Goal: Check status: Check status

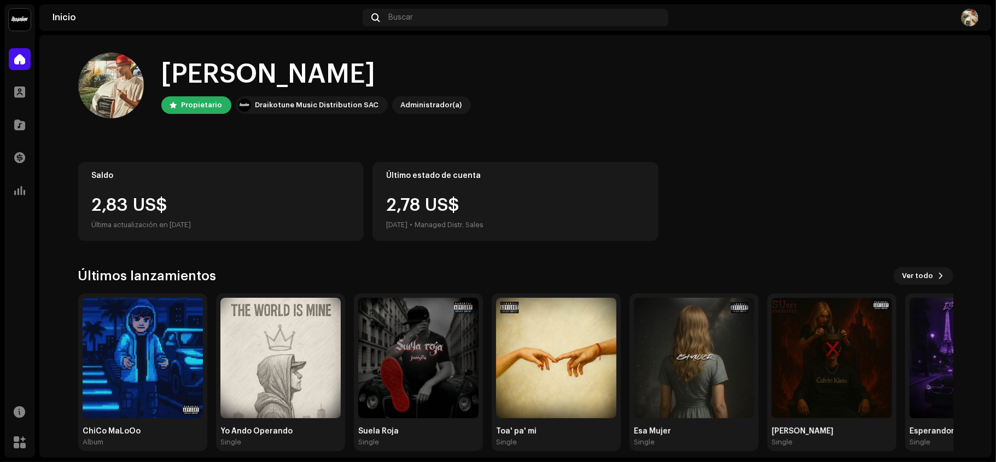
scroll to position [11, 0]
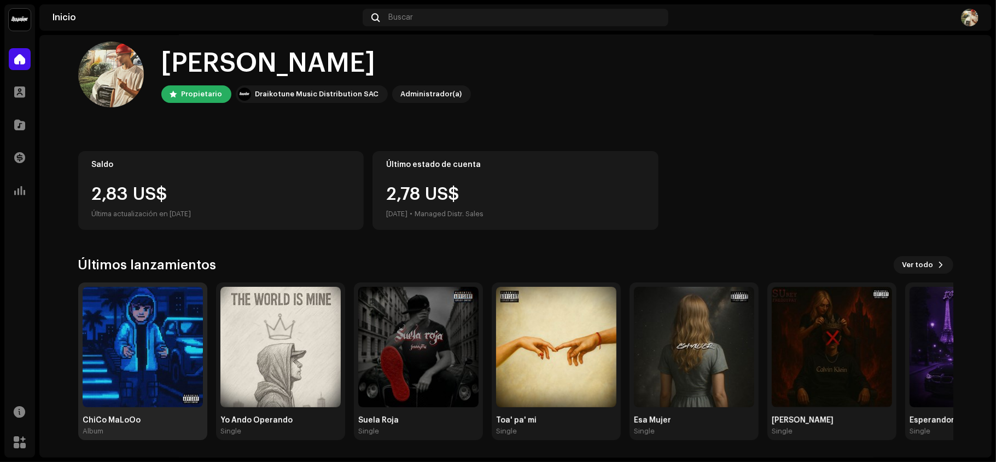
click at [124, 322] on img at bounding box center [143, 347] width 120 height 120
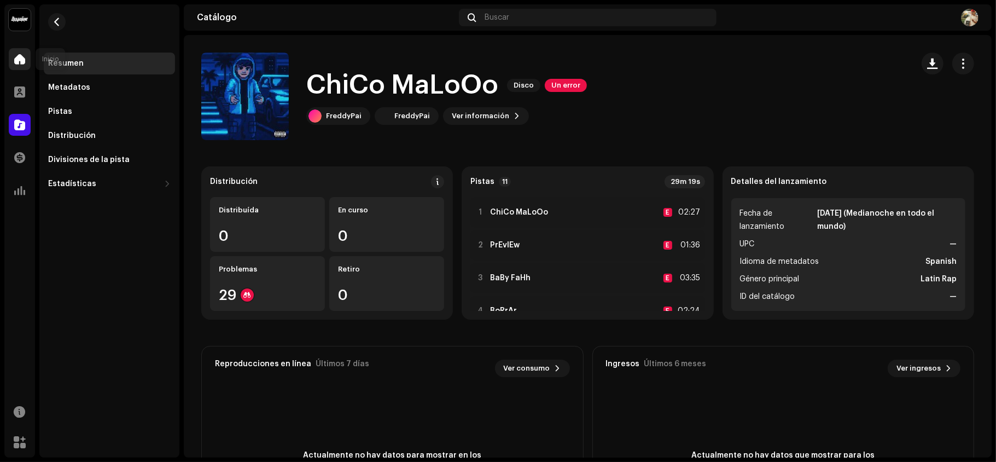
click at [27, 61] on div at bounding box center [20, 59] width 22 height 22
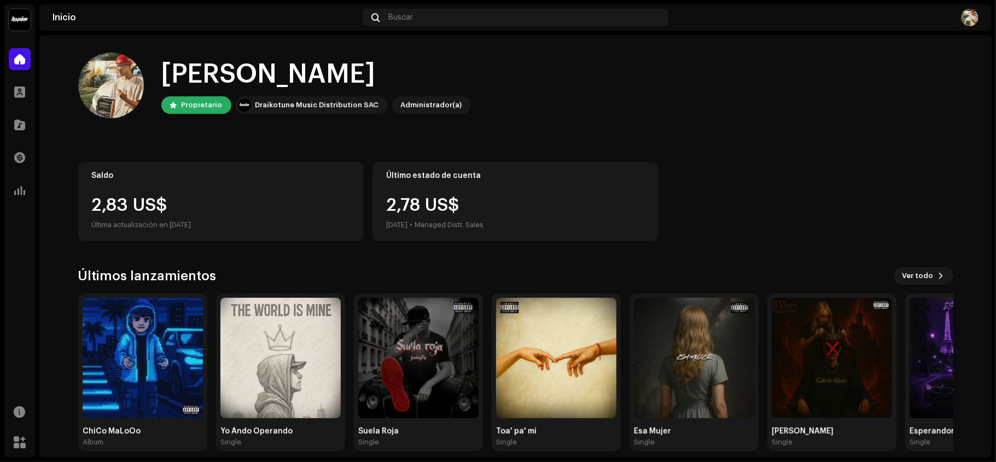
scroll to position [11, 0]
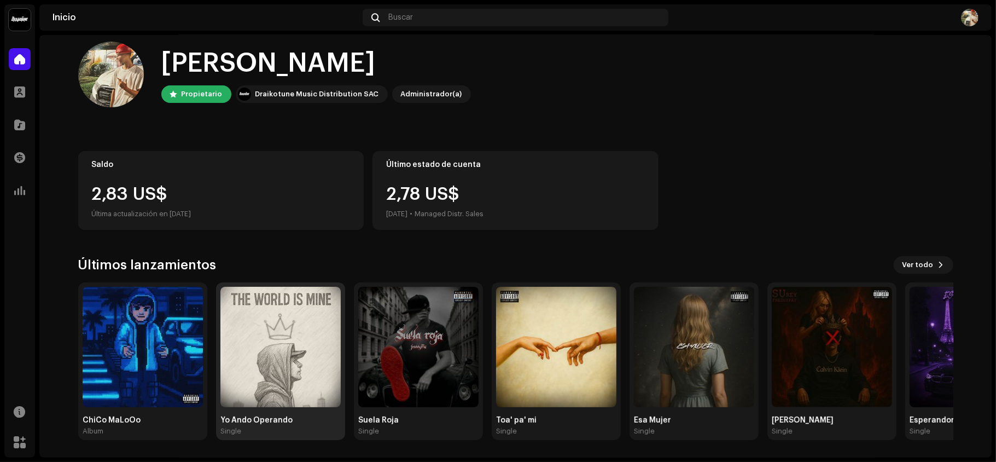
click at [300, 343] on img at bounding box center [280, 347] width 120 height 120
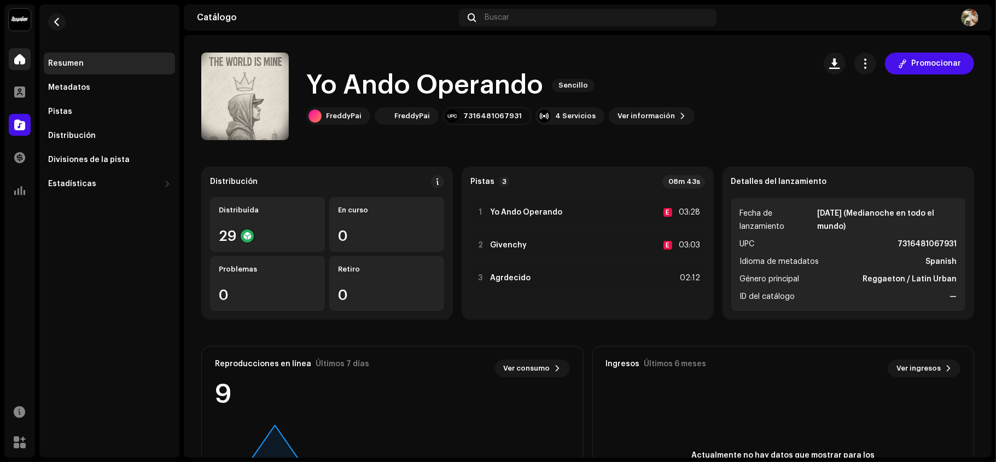
click at [12, 55] on div at bounding box center [20, 59] width 22 height 22
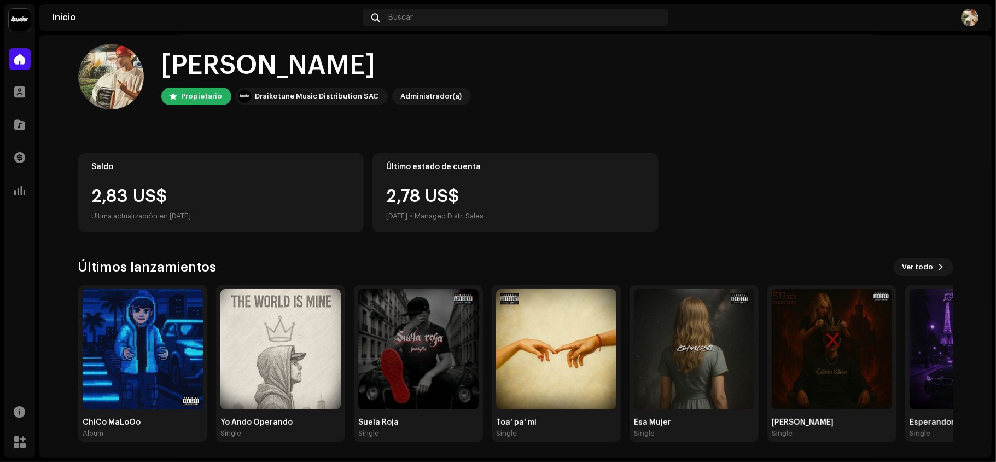
scroll to position [11, 0]
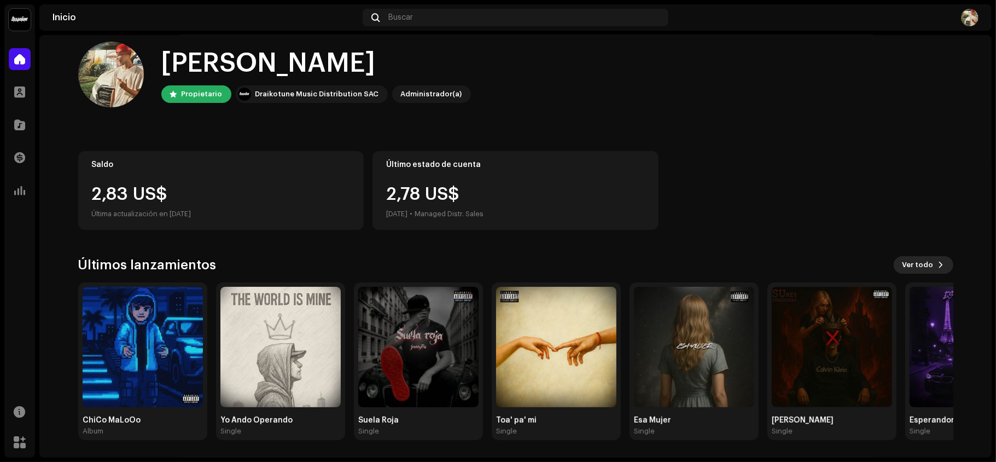
click at [747, 270] on span "Ver todo" at bounding box center [918, 265] width 31 height 22
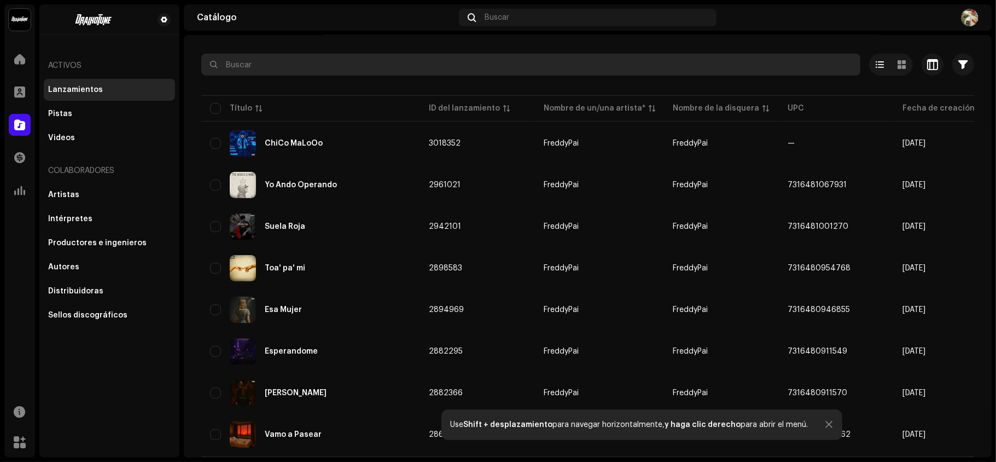
scroll to position [73, 0]
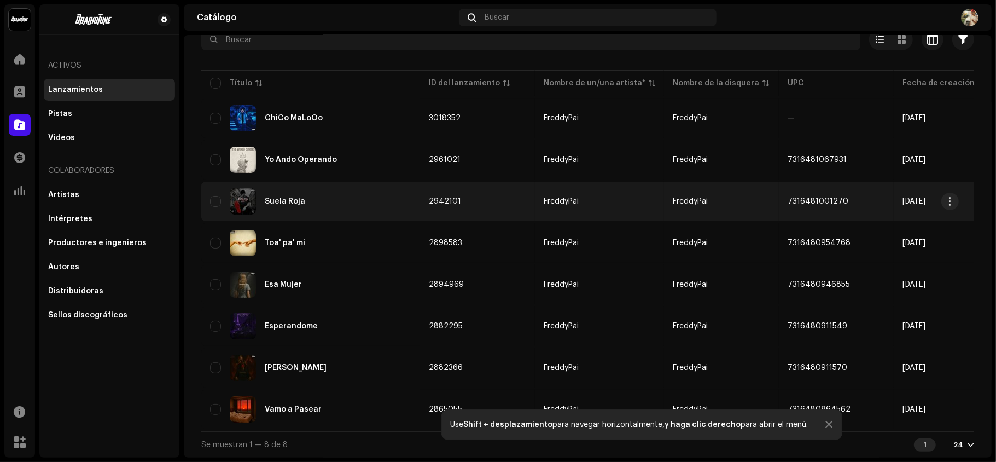
click at [318, 193] on div "Suela Roja" at bounding box center [310, 201] width 201 height 26
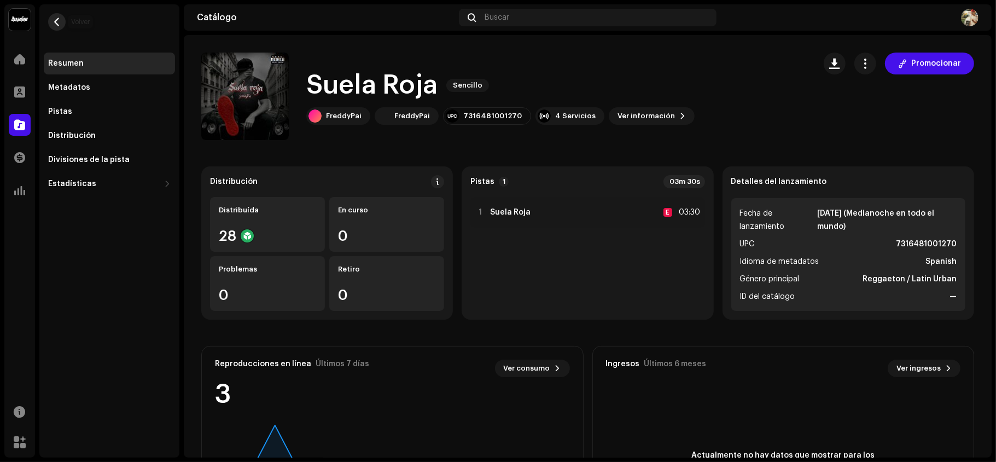
click at [63, 22] on button "button" at bounding box center [57, 22] width 18 height 18
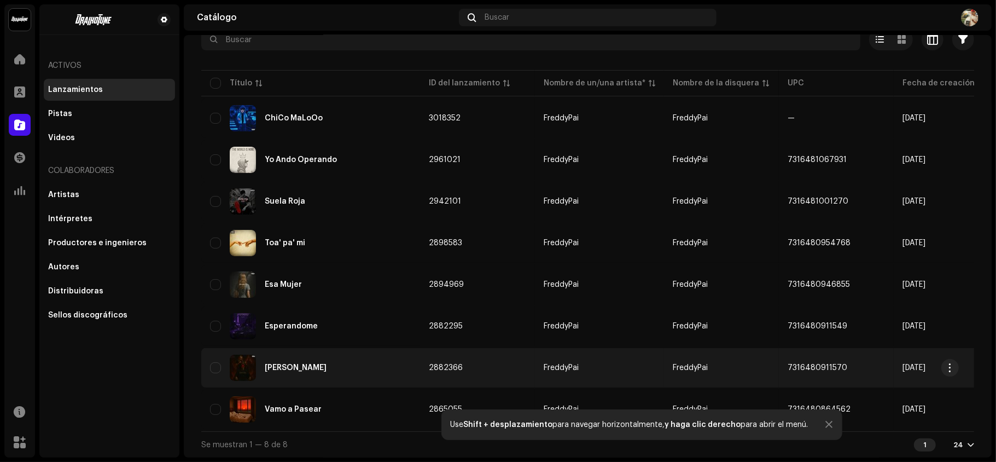
click at [279, 346] on div "[PERSON_NAME]" at bounding box center [310, 367] width 201 height 26
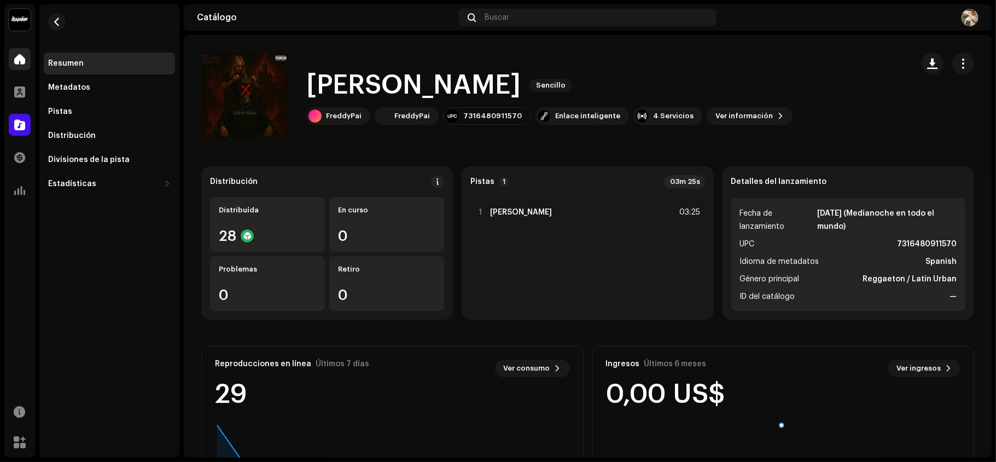
click at [27, 54] on div at bounding box center [20, 59] width 22 height 22
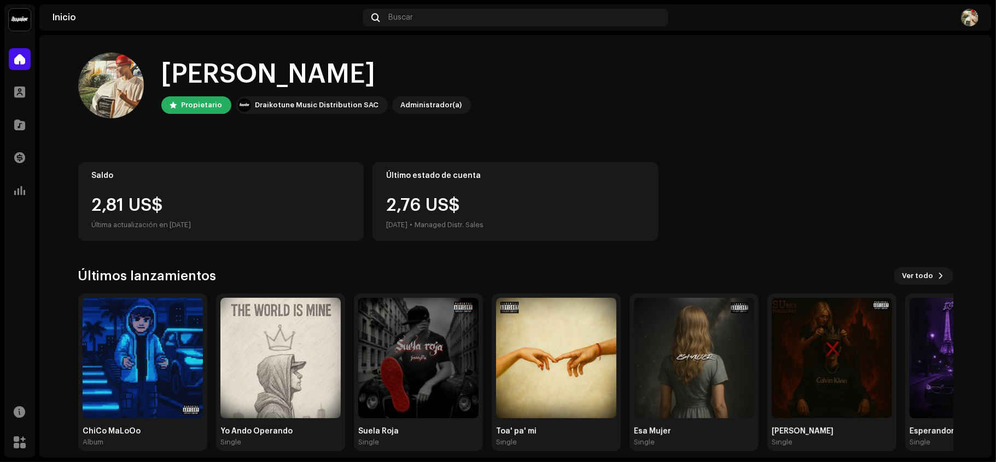
click at [217, 206] on div "2,81 US$" at bounding box center [221, 205] width 259 height 18
drag, startPoint x: 385, startPoint y: 202, endPoint x: 487, endPoint y: 209, distance: 102.0
click at [484, 209] on div "2,78 US$ [DATE] • Managed Distr. Sales" at bounding box center [434, 213] width 97 height 35
click at [375, 198] on div "Último estado de cuenta 2,78 US$ [DATE] • Managed Distr. Sales" at bounding box center [515, 201] width 286 height 79
drag, startPoint x: 0, startPoint y: 208, endPoint x: 149, endPoint y: 208, distance: 148.8
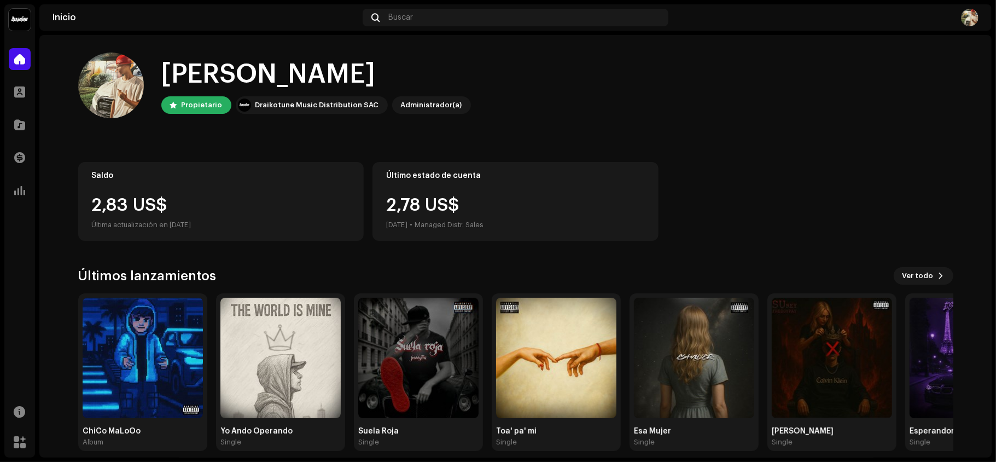
click at [72, 208] on div "FreddyPai Inicio Perfil Catálogo Transacciones Estadísticas Recursos [PERSON_NA…" at bounding box center [498, 231] width 996 height 462
click at [149, 208] on div "2,83 US$" at bounding box center [221, 205] width 259 height 18
click at [159, 202] on div "2,83 US$" at bounding box center [221, 205] width 259 height 18
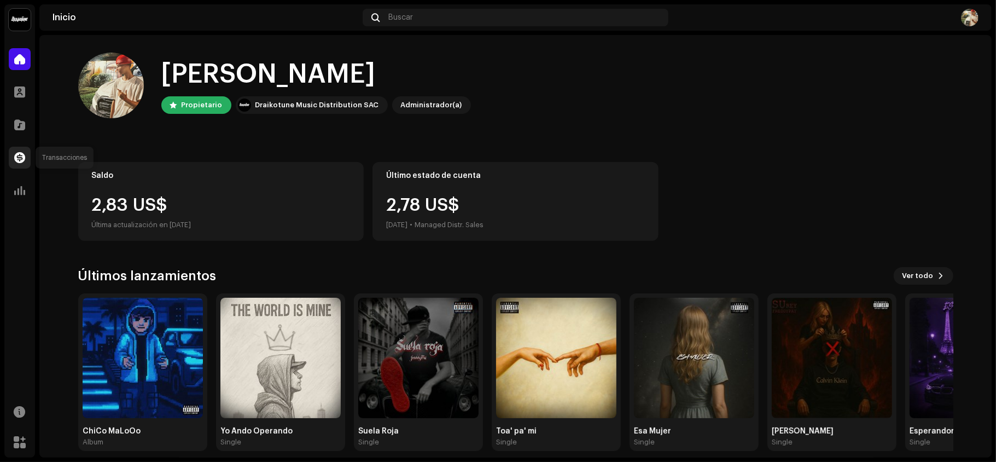
click at [19, 158] on span at bounding box center [19, 157] width 11 height 9
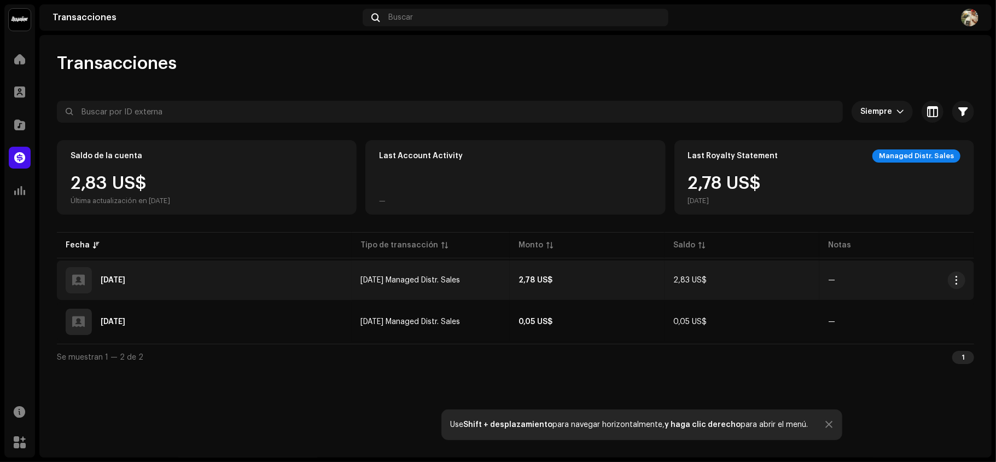
click at [368, 271] on td "[DATE] Managed Distr. Sales" at bounding box center [431, 279] width 158 height 39
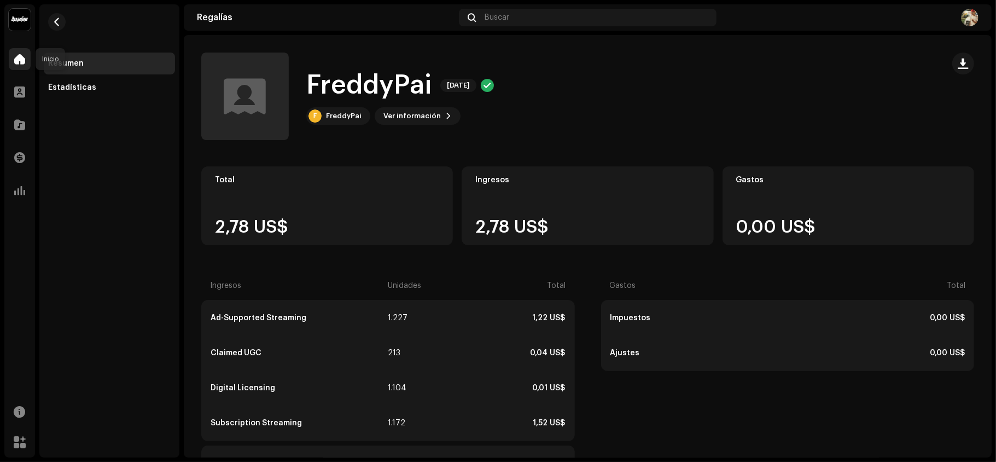
click at [9, 65] on div at bounding box center [20, 59] width 22 height 22
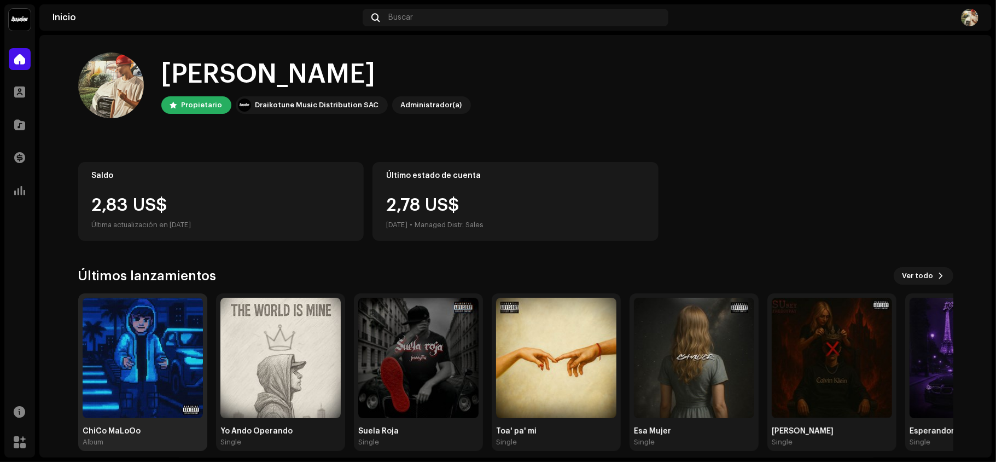
click at [137, 346] on img at bounding box center [143, 358] width 120 height 120
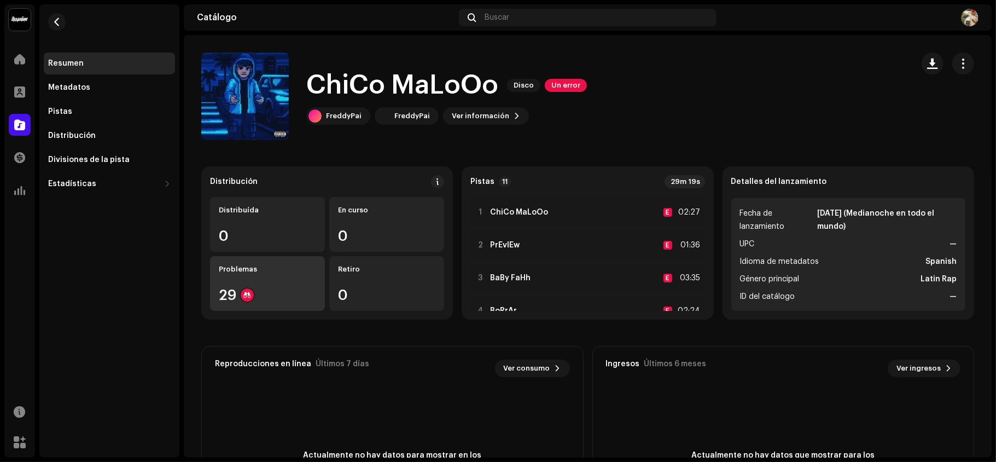
click at [229, 288] on div "29" at bounding box center [267, 295] width 97 height 14
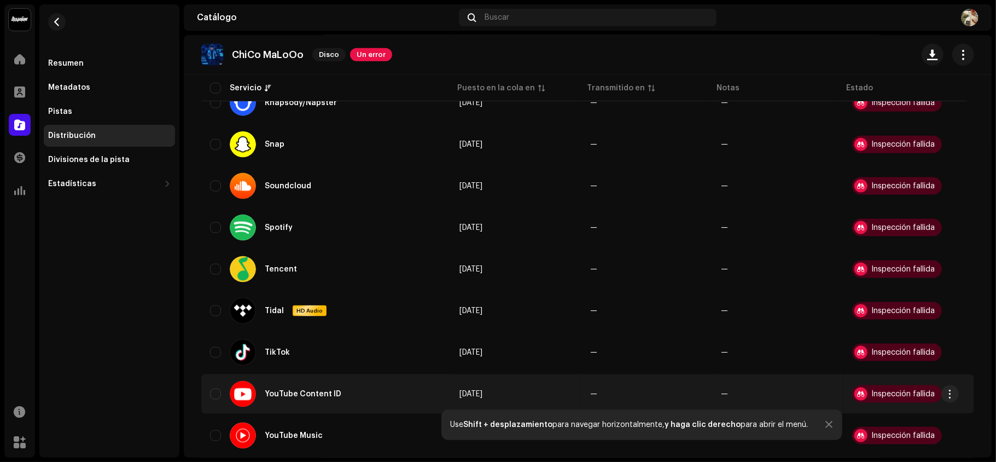
scroll to position [1027, 0]
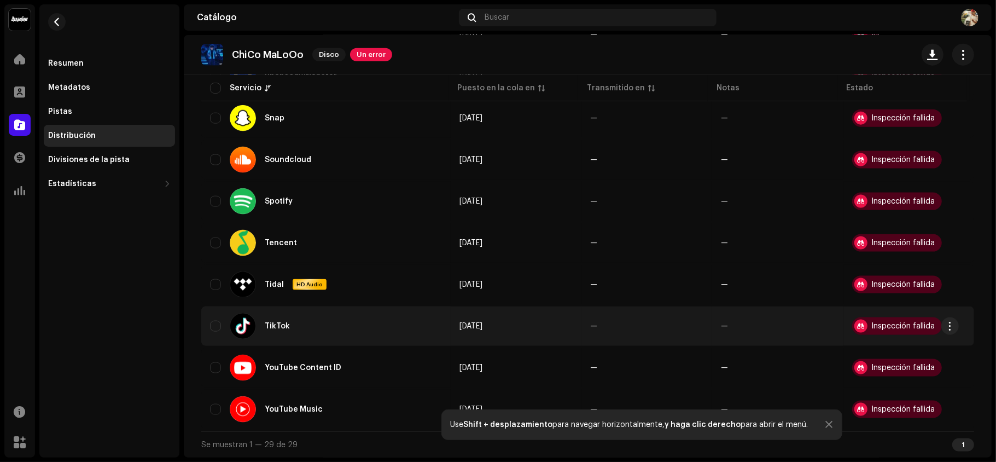
click at [747, 324] on div "Inspección fallida" at bounding box center [903, 326] width 63 height 8
click at [747, 325] on button "button" at bounding box center [950, 326] width 18 height 18
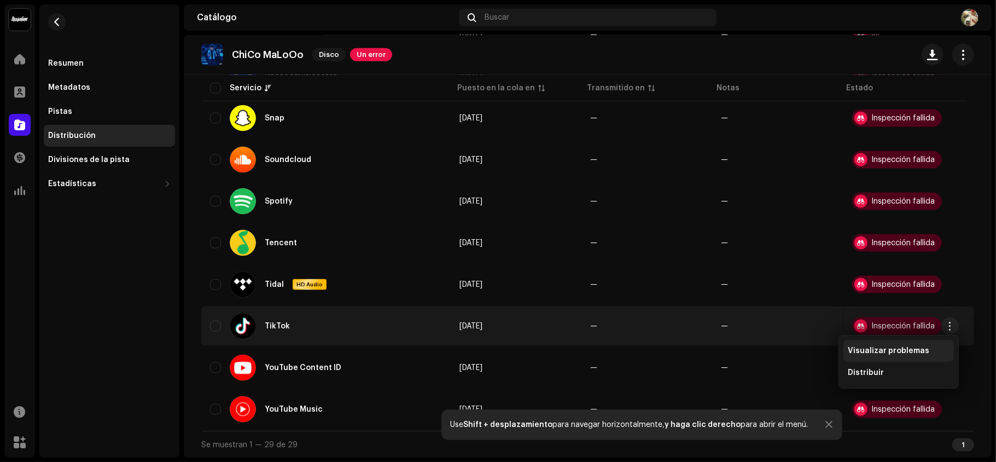
click at [747, 346] on div "Visualizar problemas" at bounding box center [899, 350] width 102 height 9
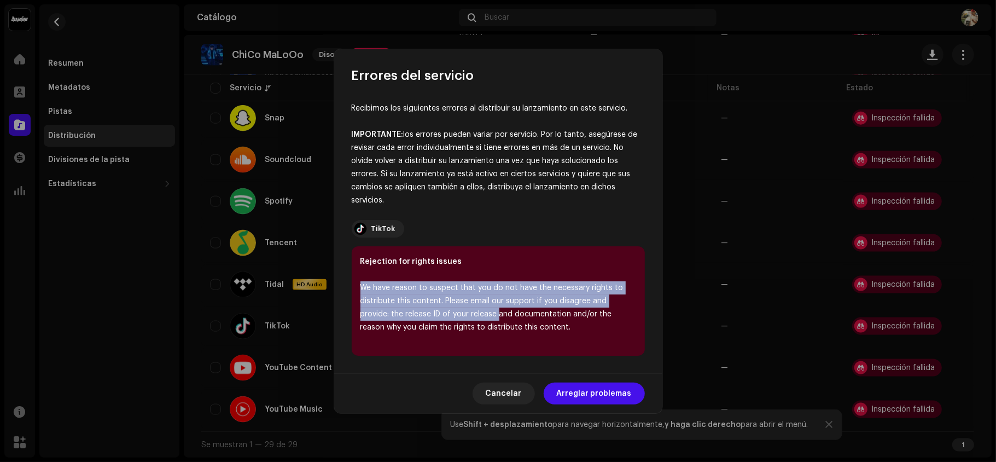
drag, startPoint x: 357, startPoint y: 283, endPoint x: 467, endPoint y: 316, distance: 114.7
click at [467, 316] on div "Rejection for rights issues We have reason to suspect that you do not have the …" at bounding box center [498, 300] width 293 height 109
click at [463, 316] on div "We have reason to suspect that you do not have the necessary rights to distribu…" at bounding box center [498, 307] width 276 height 53
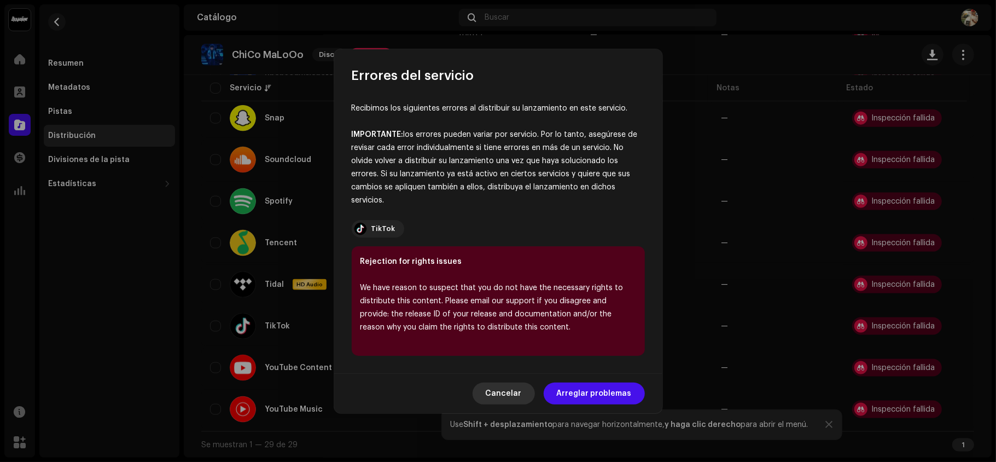
click at [513, 346] on span "Cancelar" at bounding box center [504, 393] width 36 height 22
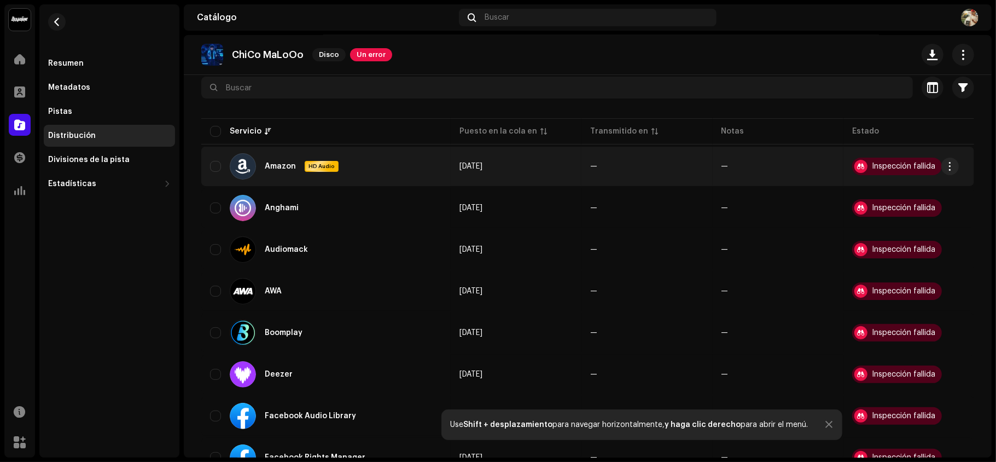
scroll to position [0, 0]
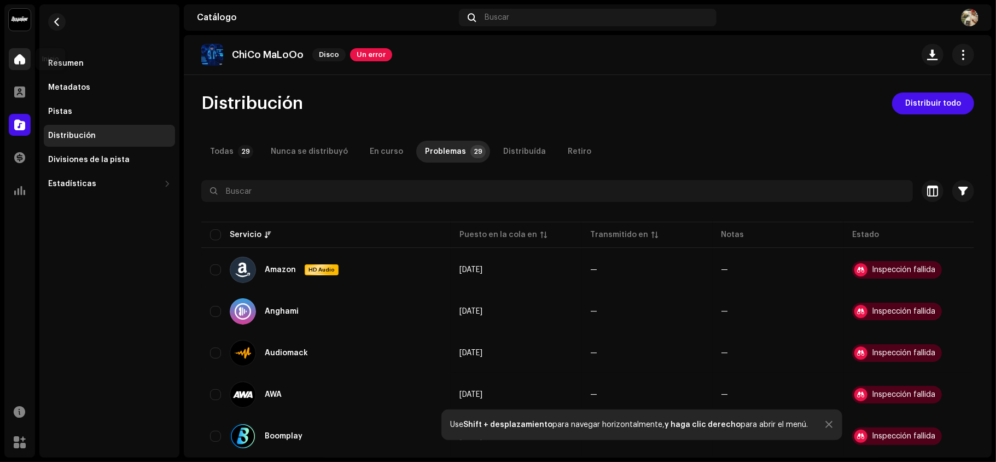
click at [25, 55] on span at bounding box center [19, 59] width 11 height 9
